Goal: Information Seeking & Learning: Learn about a topic

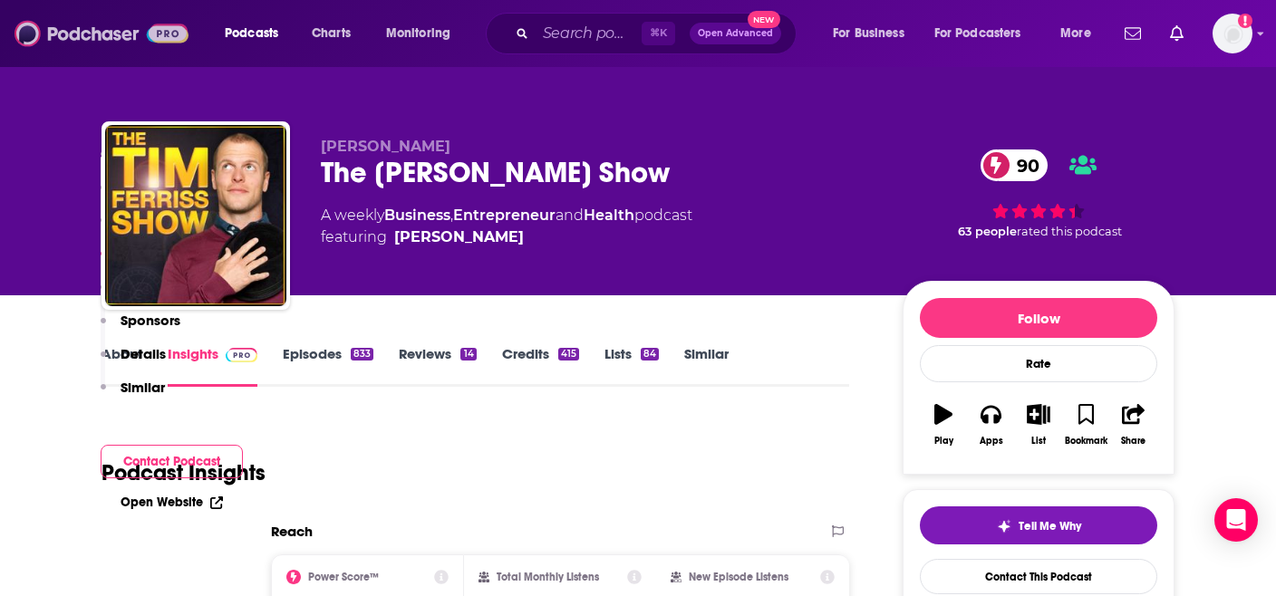
scroll to position [1815, 0]
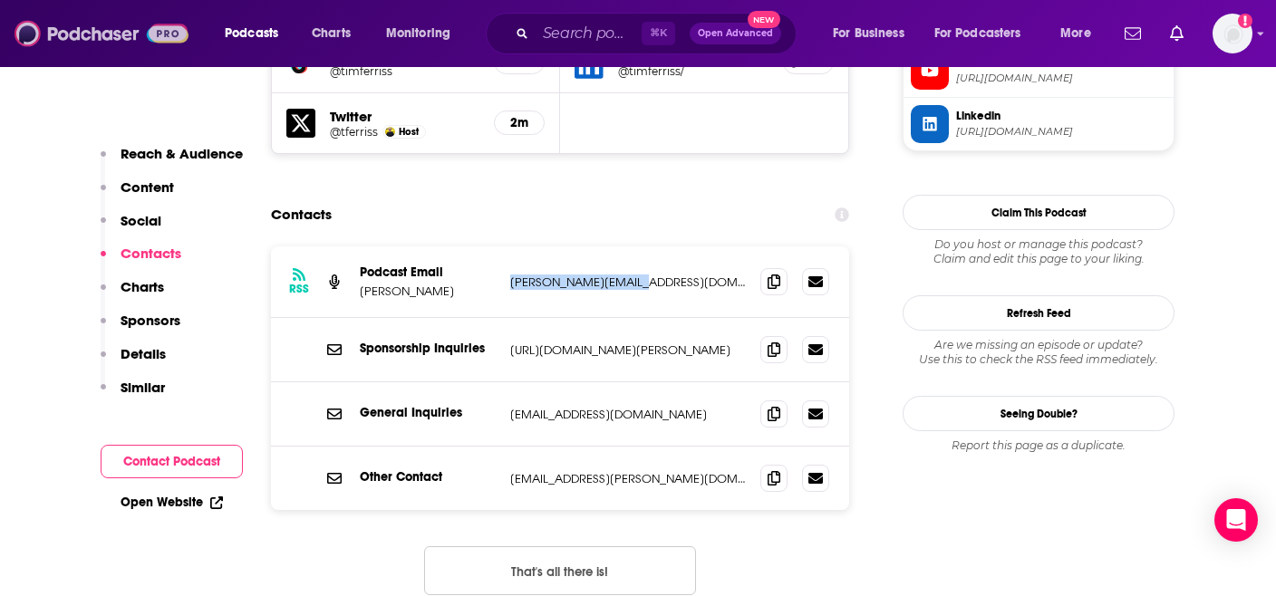
click at [83, 34] on img at bounding box center [101, 33] width 174 height 34
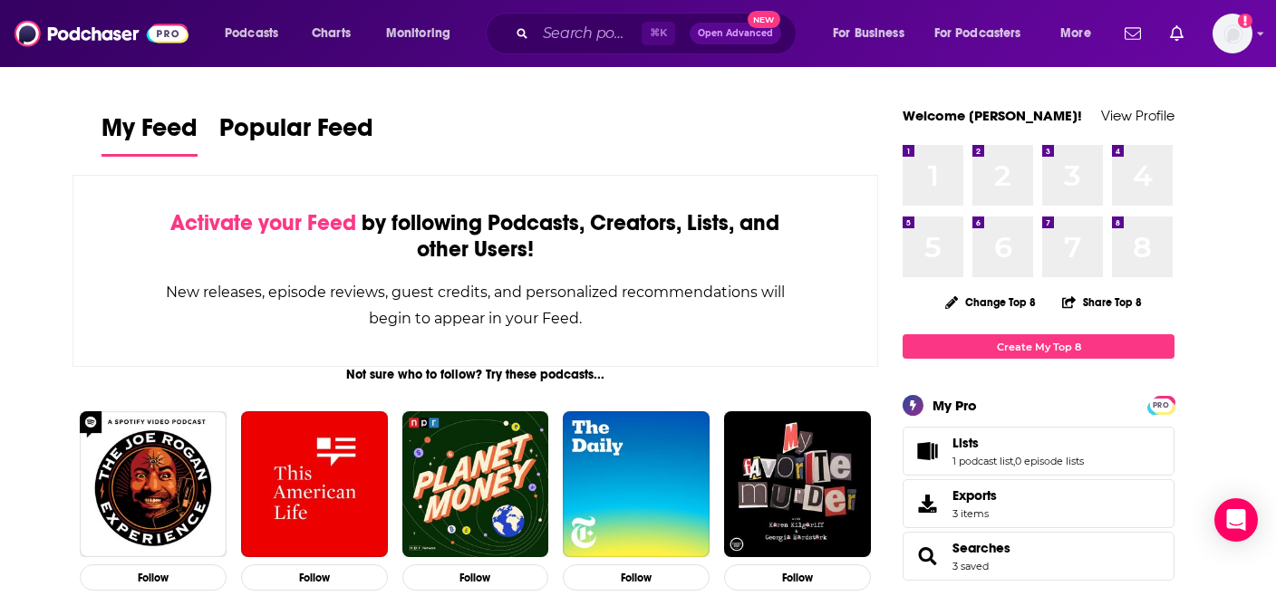
click at [555, 55] on div "Podcasts Charts Monitoring ⌘ K Open Advanced New For Business For Podcasters Mo…" at bounding box center [638, 33] width 1276 height 67
click at [556, 36] on input "Search podcasts, credits, & more..." at bounding box center [589, 33] width 106 height 29
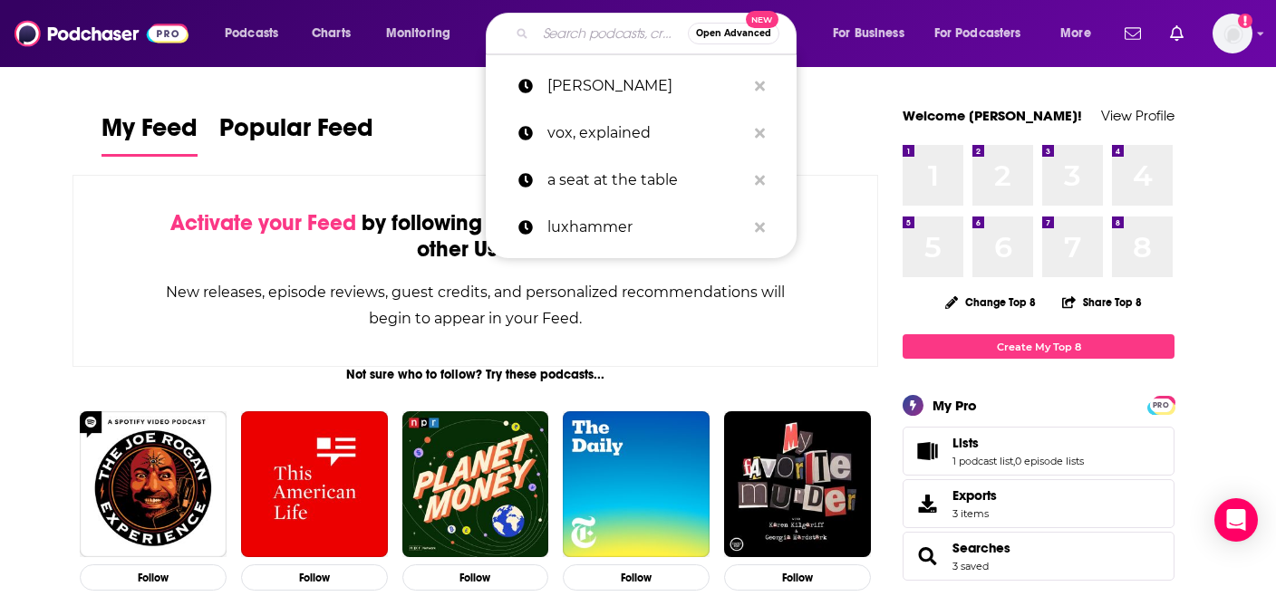
type input "o"
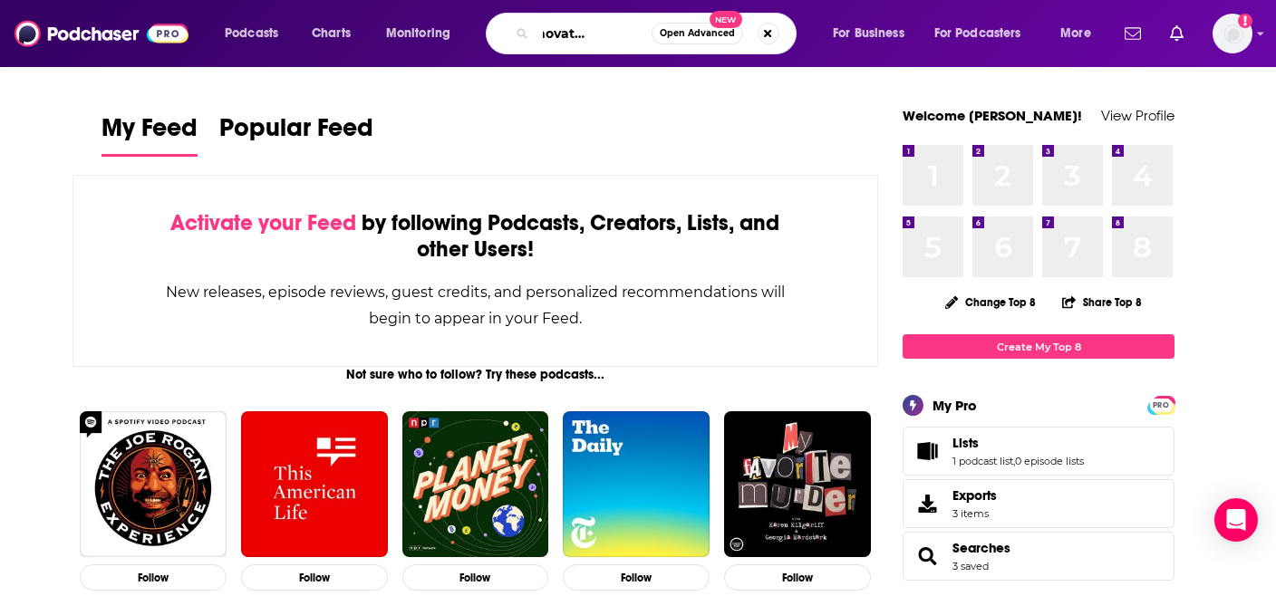
scroll to position [0, 65]
type input "most innovative companies"
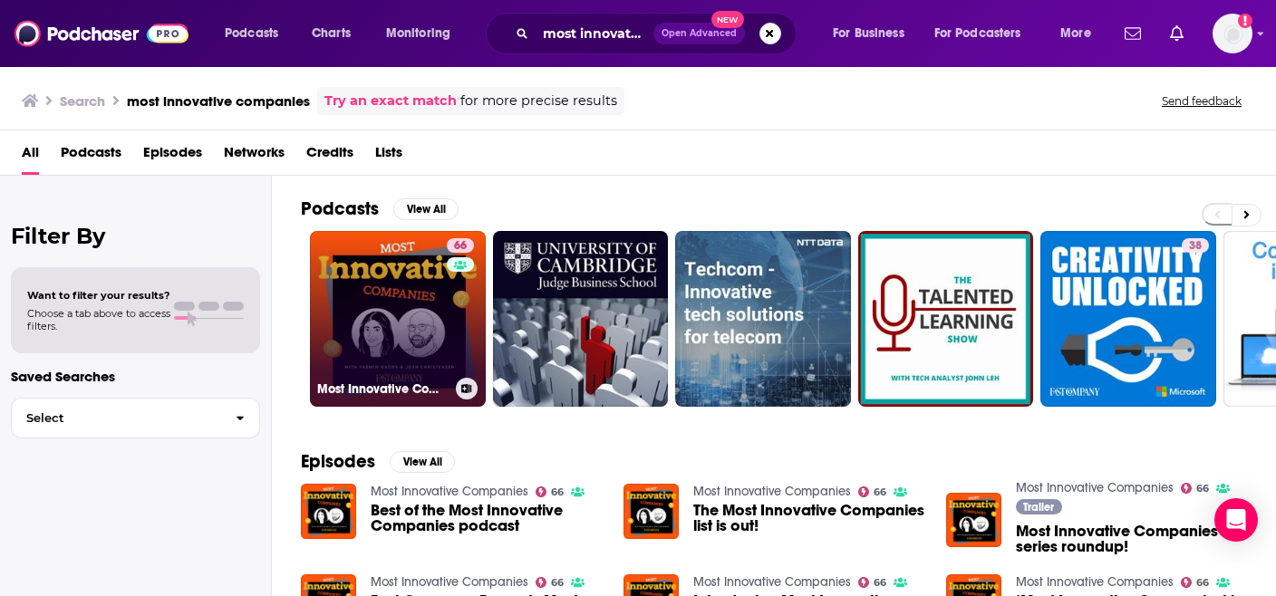
click at [387, 305] on link "66 Most Innovative Companies" at bounding box center [398, 319] width 176 height 176
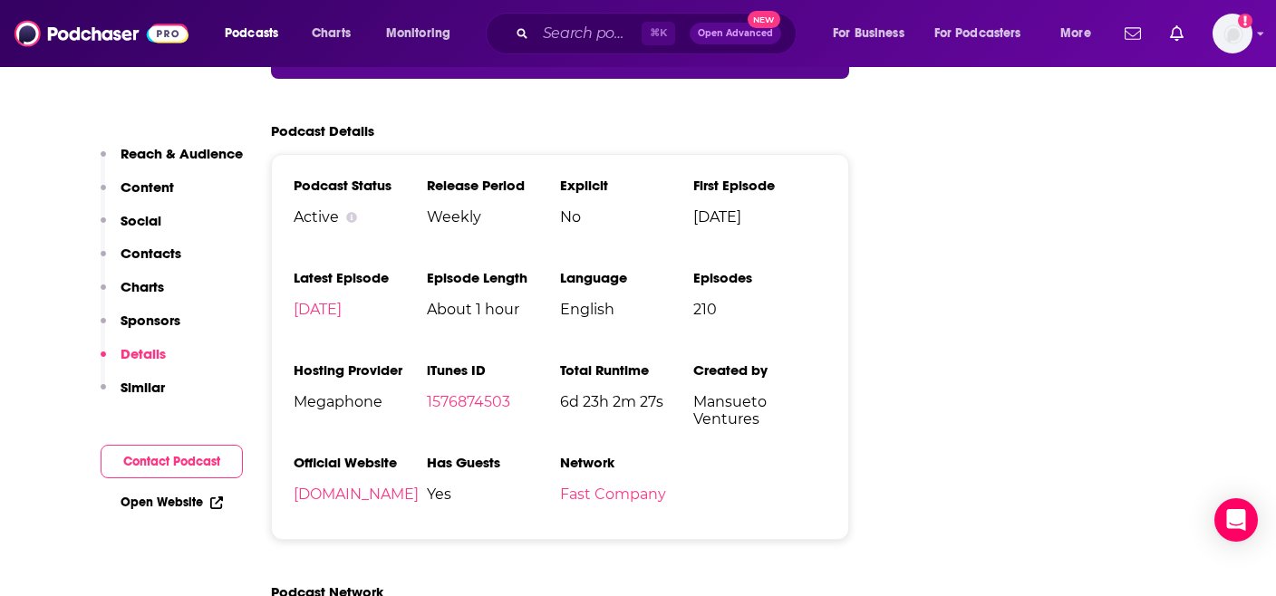
scroll to position [3017, 0]
